Goal: Transaction & Acquisition: Book appointment/travel/reservation

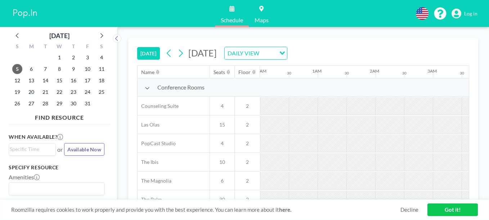
scroll to position [0, 1008]
click at [86, 68] on span "10" at bounding box center [87, 69] width 10 height 10
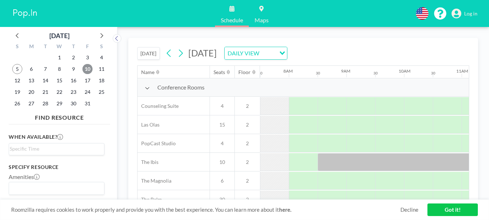
scroll to position [13, 432]
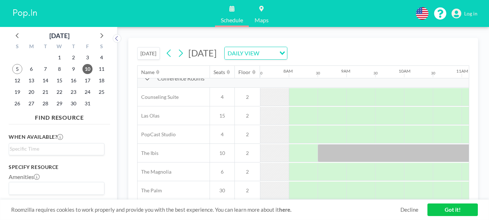
click at [488, 145] on div "[DATE] [DATE] DAILY VIEW Loading... Name Seats Floor 12AM 30 1AM 30 2AM 30 3AM …" at bounding box center [302, 123] width 371 height 193
click at [478, 159] on div "[DATE] [DATE] DAILY VIEW Loading... Name Seats Floor 12AM 30 1AM 30 2AM 30 3AM …" at bounding box center [302, 123] width 371 height 193
click at [454, 211] on link "Got it!" at bounding box center [452, 210] width 50 height 13
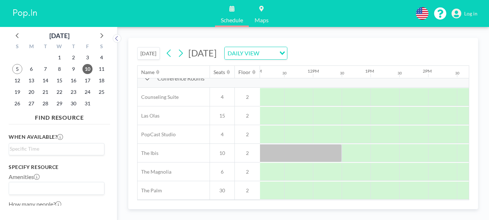
scroll to position [13, 352]
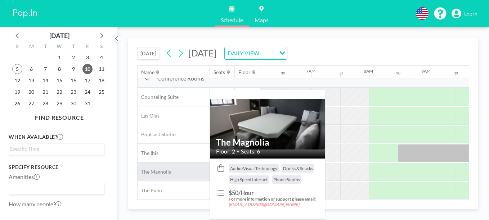
click at [169, 169] on span "The Magnolia" at bounding box center [154, 172] width 34 height 6
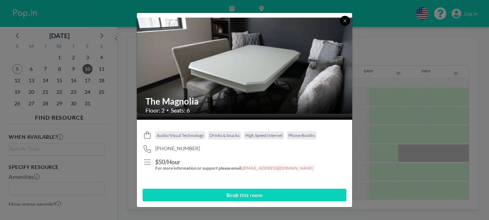
click at [345, 22] on icon at bounding box center [345, 21] width 4 height 4
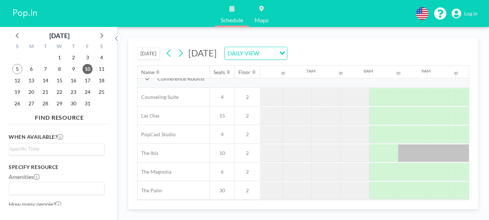
click at [222, 153] on div "10" at bounding box center [221, 153] width 25 height 18
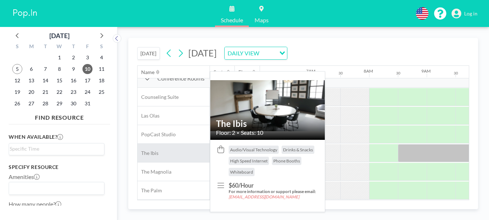
click at [165, 150] on div "The Ibis" at bounding box center [173, 153] width 72 height 18
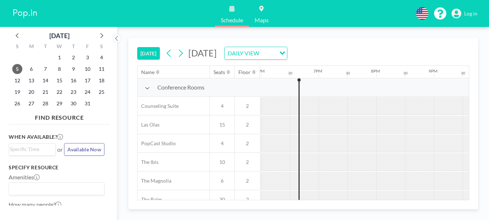
scroll to position [0, 1036]
click at [89, 67] on span "10" at bounding box center [87, 69] width 10 height 10
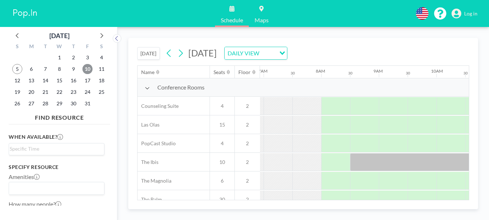
scroll to position [0, 432]
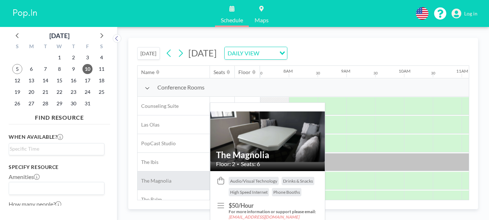
click at [167, 181] on span "The Magnolia" at bounding box center [154, 181] width 34 height 6
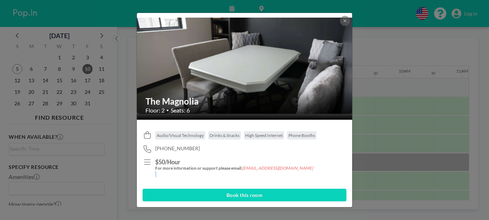
click at [167, 181] on div "Audio/Visual Technology Drinks & Snacks High Speed Internet Phone Booths 404-62…" at bounding box center [245, 155] width 204 height 58
click at [345, 19] on icon at bounding box center [345, 21] width 4 height 4
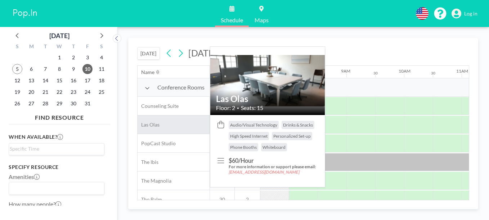
click at [163, 125] on div "Las Olas" at bounding box center [173, 125] width 72 height 18
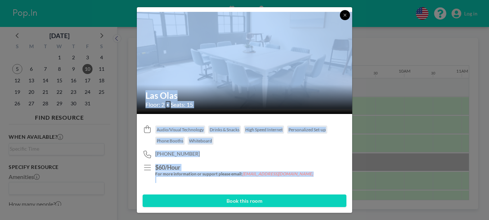
click at [346, 16] on icon at bounding box center [345, 15] width 4 height 4
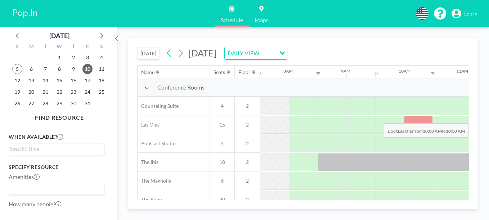
click at [408, 118] on div at bounding box center [418, 125] width 29 height 18
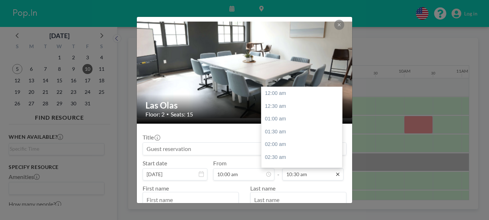
scroll to position [269, 0]
click at [283, 134] on div "12:00 pm" at bounding box center [303, 132] width 84 height 13
type input "12:00 pm"
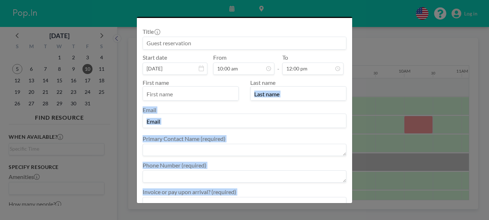
scroll to position [141, 0]
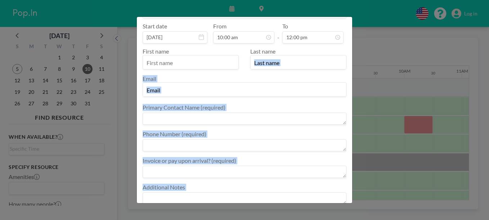
click at [348, 201] on form "Title Start date Oct 10, 2025 From 10:00 am - To 12:00 pm First name Last name …" at bounding box center [244, 115] width 215 height 257
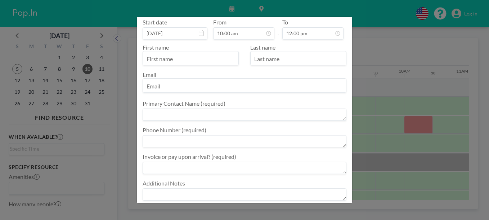
click at [174, 63] on input "text" at bounding box center [190, 59] width 95 height 12
type input "Greg"
type input "Oglesby"
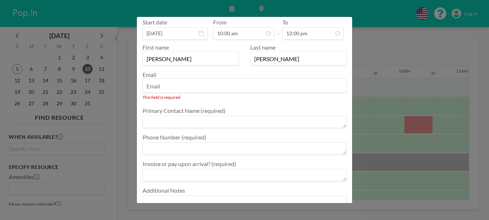
click at [172, 87] on input "email" at bounding box center [244, 86] width 203 height 12
type input "greg.gloryroofing@gmail.com"
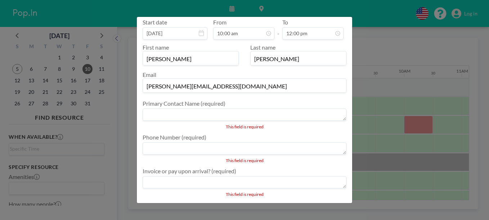
click at [182, 111] on textarea at bounding box center [245, 115] width 204 height 12
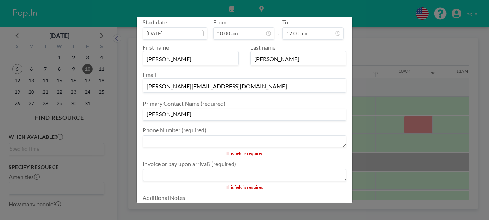
type textarea "Greg Oglesby"
click at [190, 144] on textarea at bounding box center [245, 141] width 204 height 12
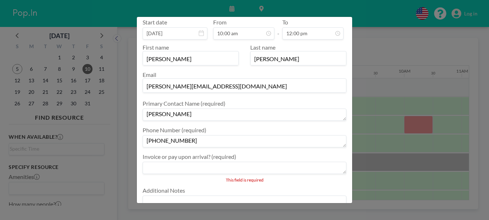
type textarea "706-656-0391"
click at [186, 163] on textarea at bounding box center [245, 168] width 204 height 12
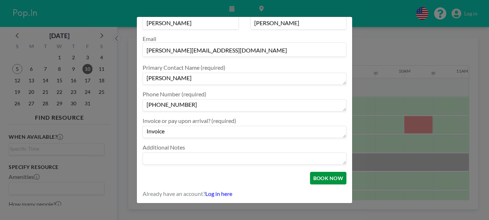
type textarea "Invoice"
click at [327, 178] on button "BOOK NOW" at bounding box center [328, 178] width 36 height 13
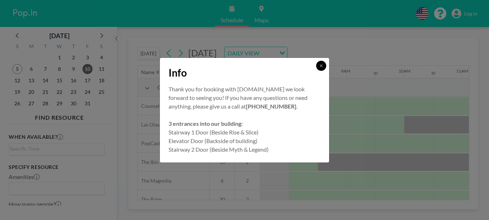
click at [323, 64] on icon at bounding box center [321, 66] width 4 height 4
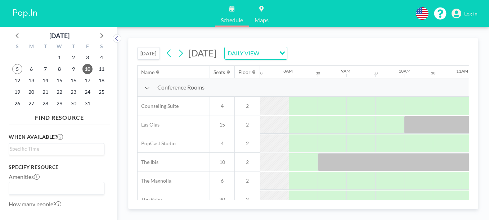
scroll to position [13, 432]
